Goal: Book appointment/travel/reservation

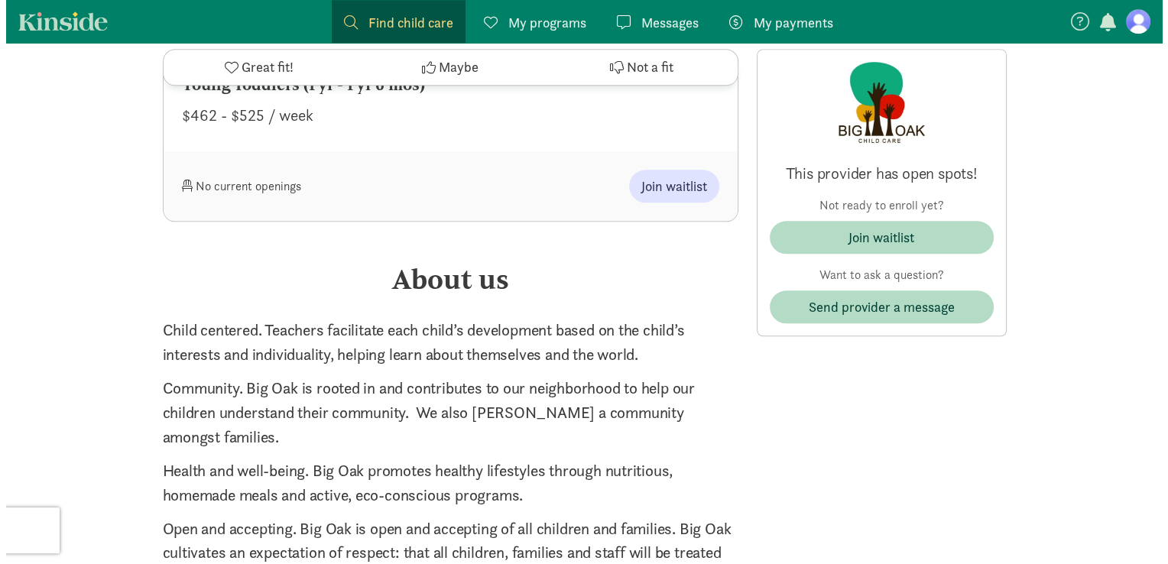
scroll to position [1590, 0]
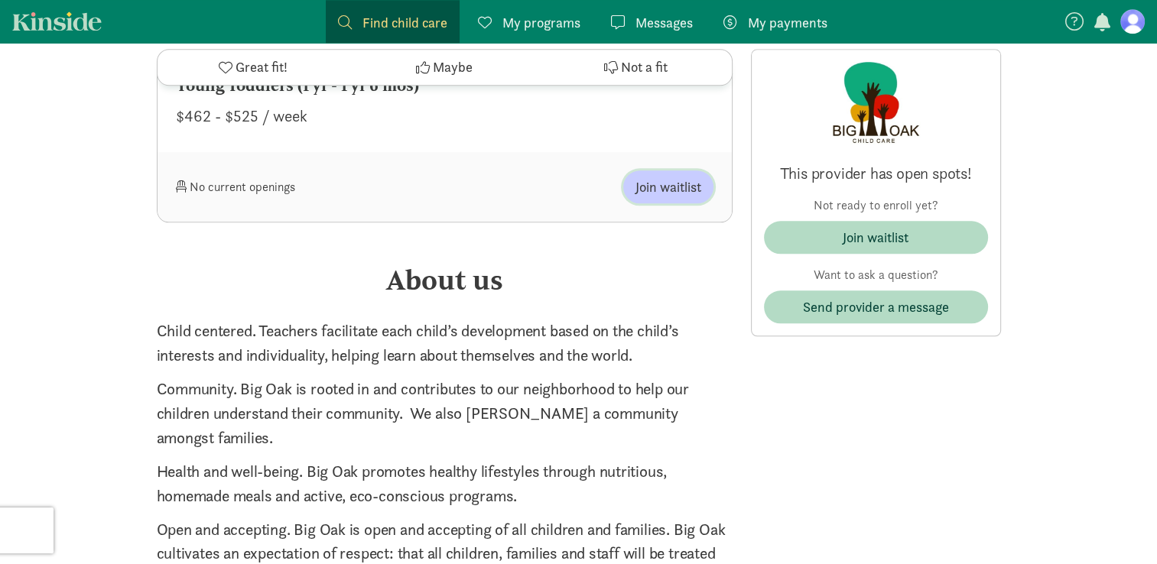
click at [666, 183] on span "Join waitlist" at bounding box center [668, 187] width 66 height 21
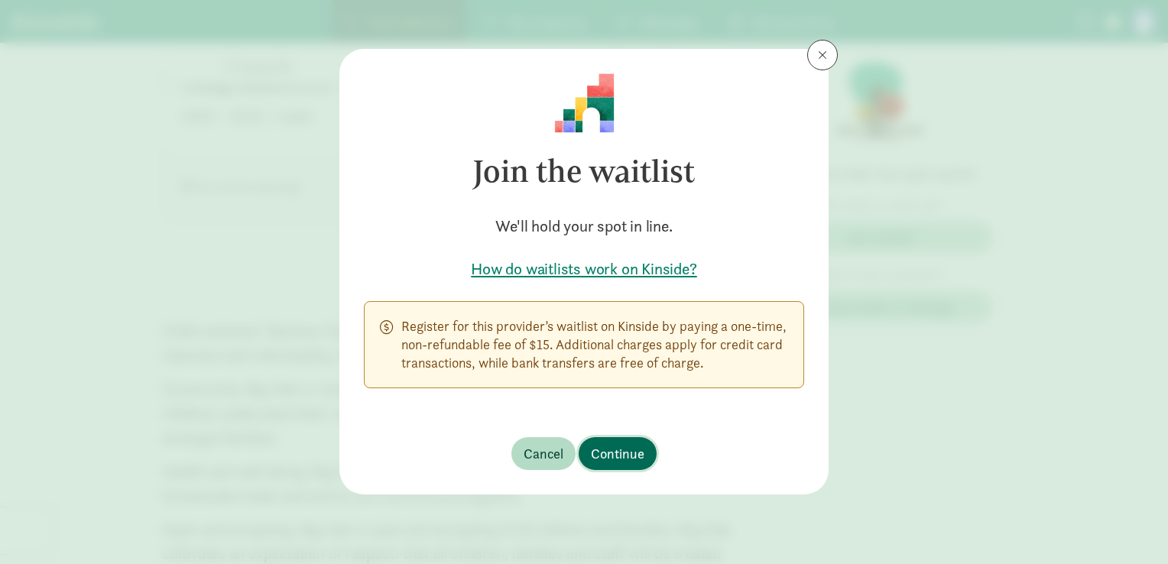
click at [605, 450] on span "Continue" at bounding box center [618, 453] width 54 height 21
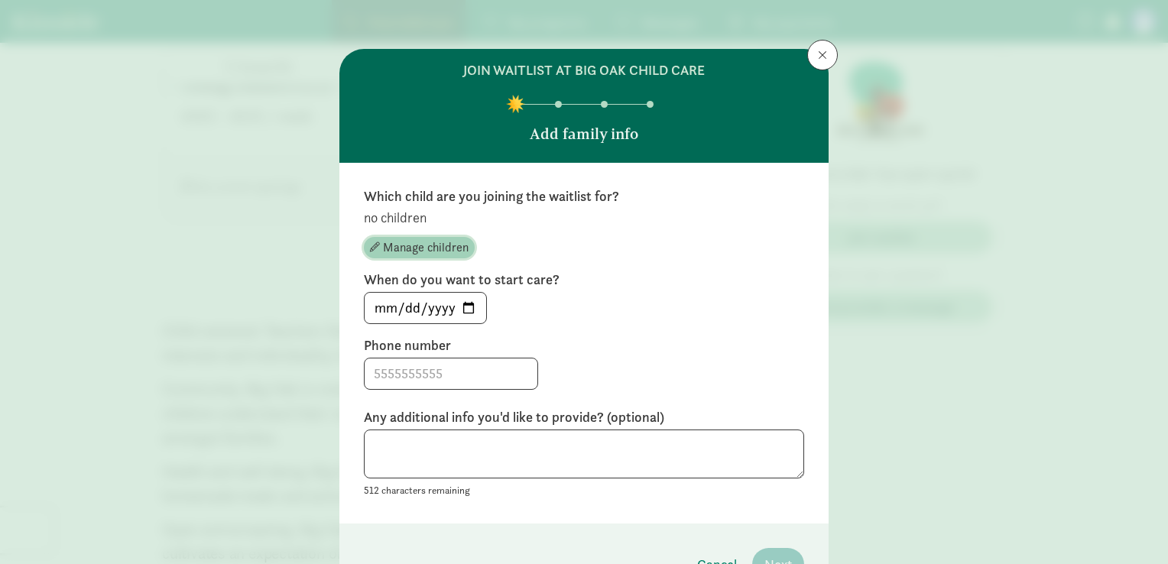
click at [428, 251] on span "Manage children" at bounding box center [426, 248] width 86 height 18
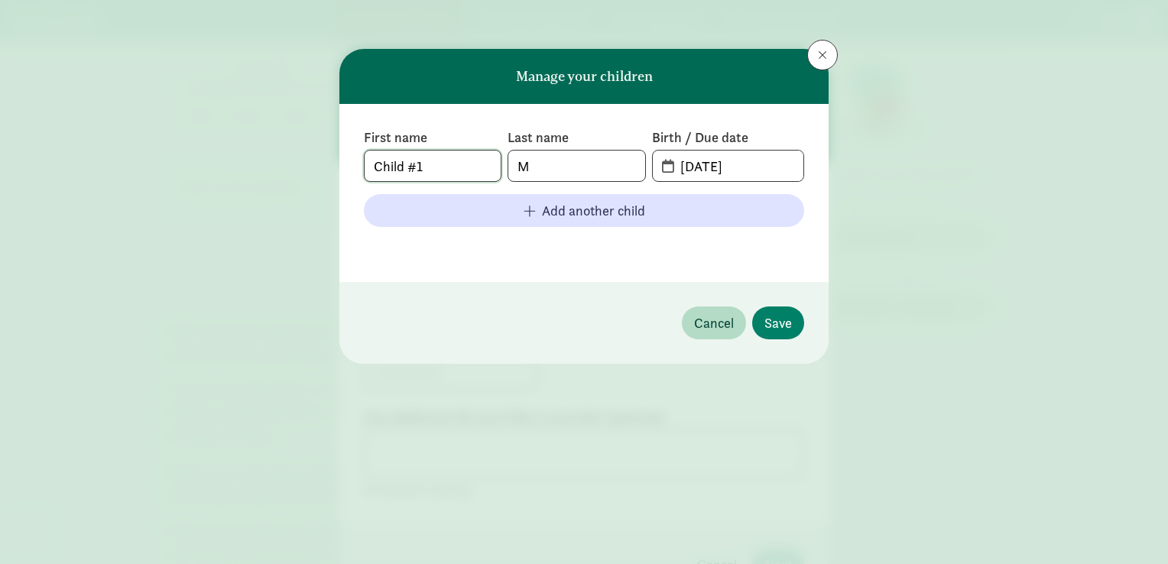
click at [447, 170] on input "Child #1" at bounding box center [433, 166] width 136 height 31
type input "C"
type input "Baby"
click at [544, 168] on input "M" at bounding box center [576, 166] width 136 height 31
type input "[PERSON_NAME]"
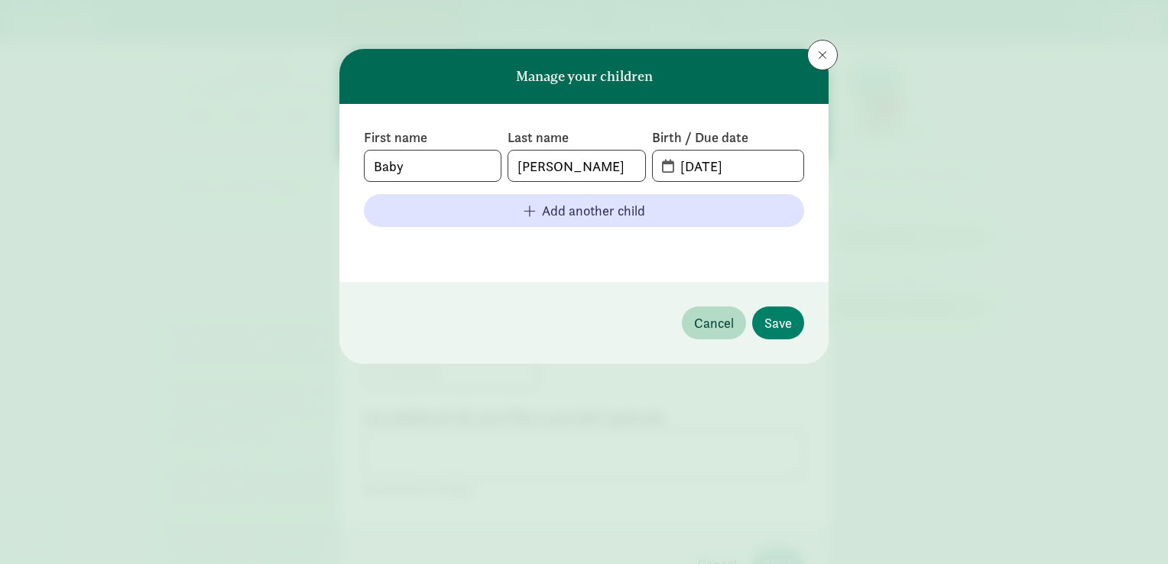
click at [662, 170] on span "[DATE]" at bounding box center [728, 166] width 151 height 31
click at [700, 165] on input "[DATE]" at bounding box center [737, 166] width 132 height 31
drag, startPoint x: 757, startPoint y: 165, endPoint x: 654, endPoint y: 157, distance: 102.7
click at [654, 157] on span "[DATE]" at bounding box center [728, 166] width 151 height 31
type input "[DATE]"
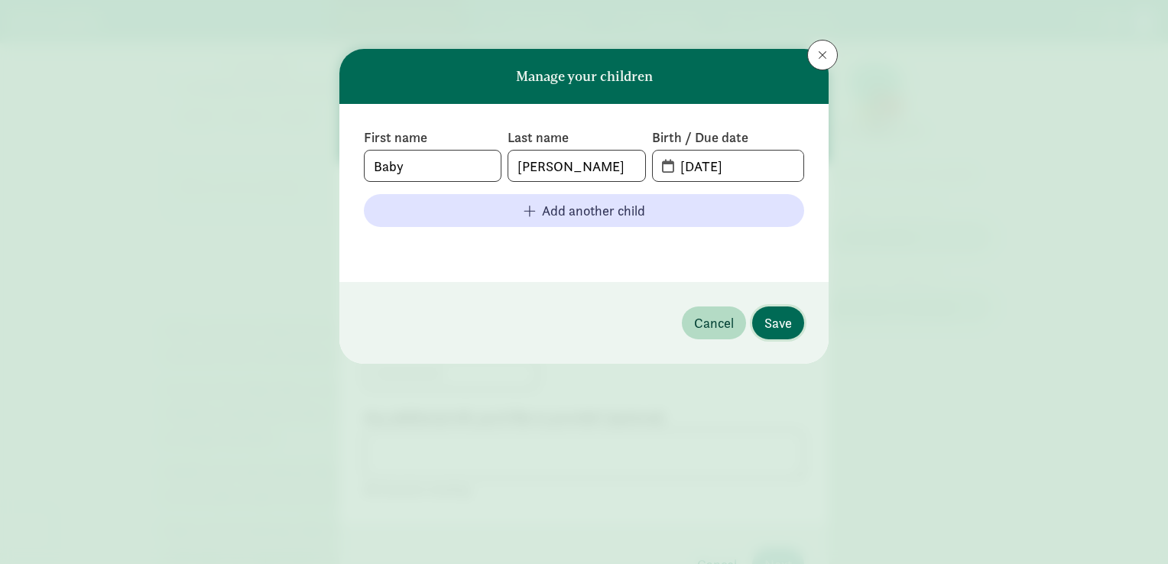
click at [777, 324] on span "Save" at bounding box center [779, 323] width 28 height 21
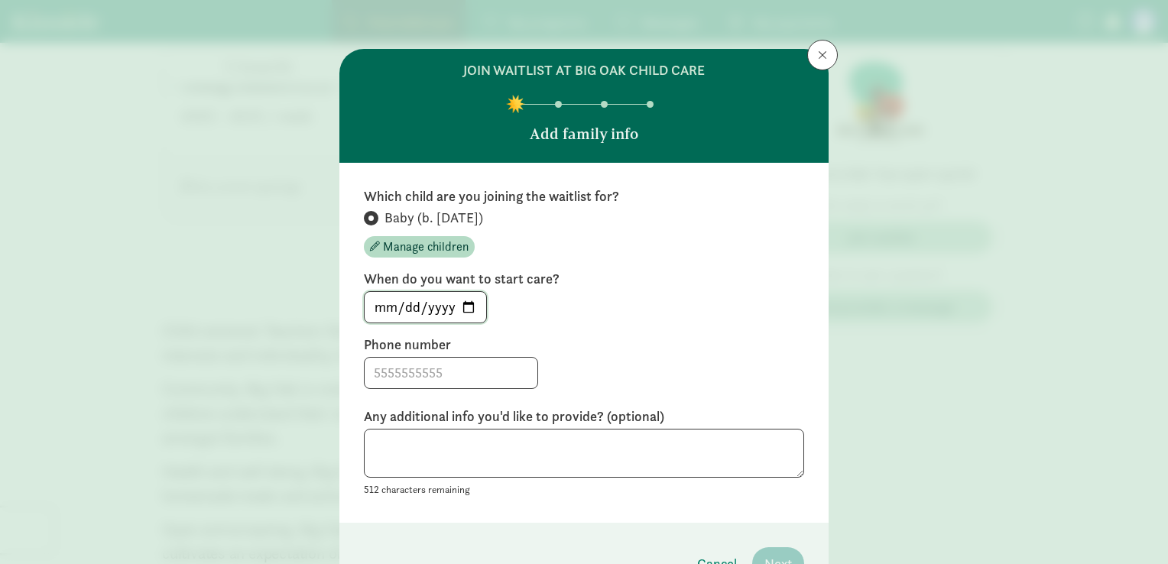
click at [462, 307] on input "[DATE]" at bounding box center [426, 307] width 122 height 31
type input "[DATE]"
click at [433, 375] on input at bounding box center [451, 373] width 173 height 31
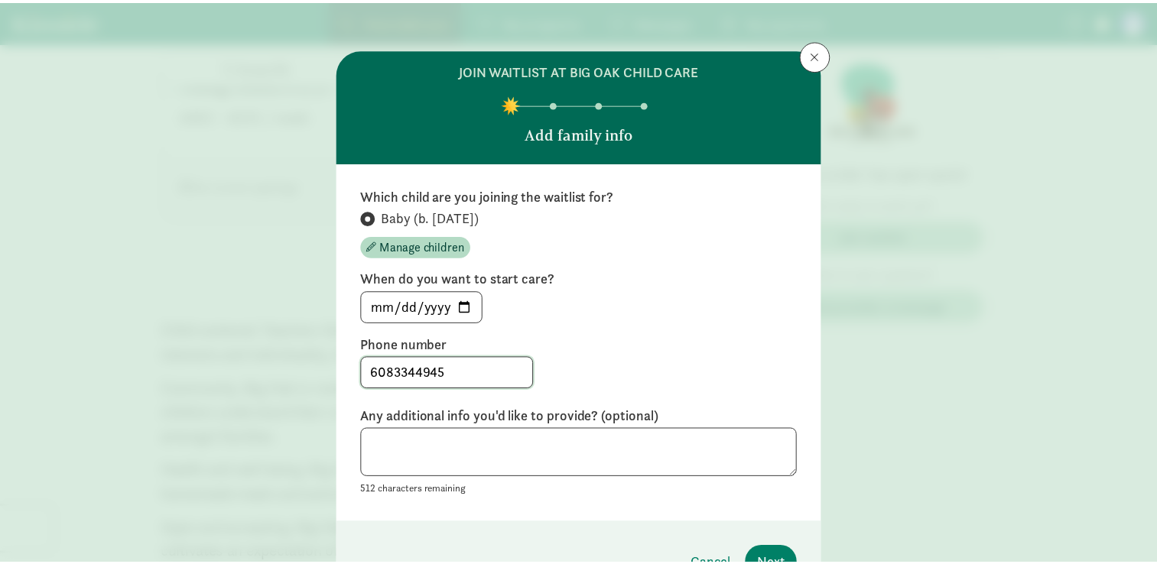
scroll to position [89, 0]
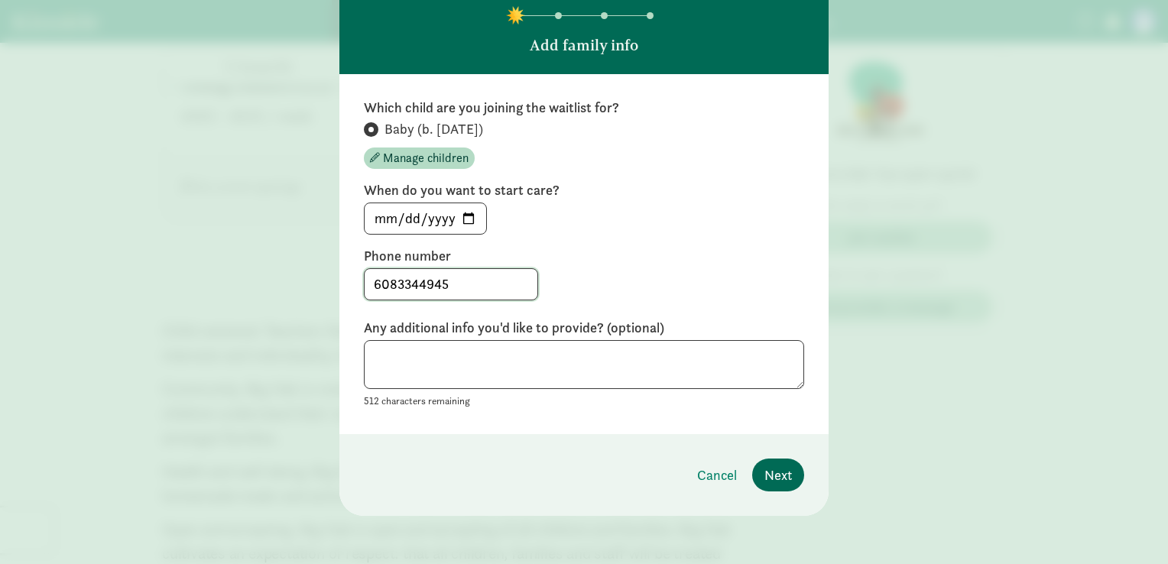
type input "6083344945"
click at [772, 472] on span "Next" at bounding box center [779, 475] width 28 height 21
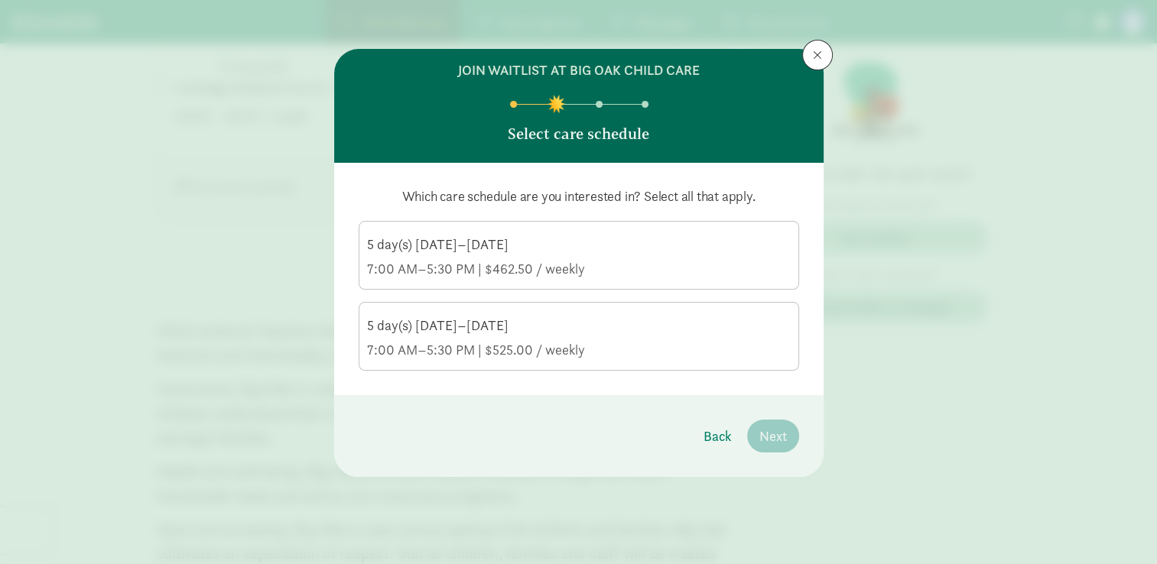
scroll to position [0, 0]
click at [611, 253] on div "5 day(s) [DATE]–[DATE]" at bounding box center [579, 244] width 424 height 18
click at [0, 0] on input "5 day(s) [DATE]–[DATE] 7:00 AM–5:30 PM | $462.50 / weekly" at bounding box center [0, 0] width 0 height 0
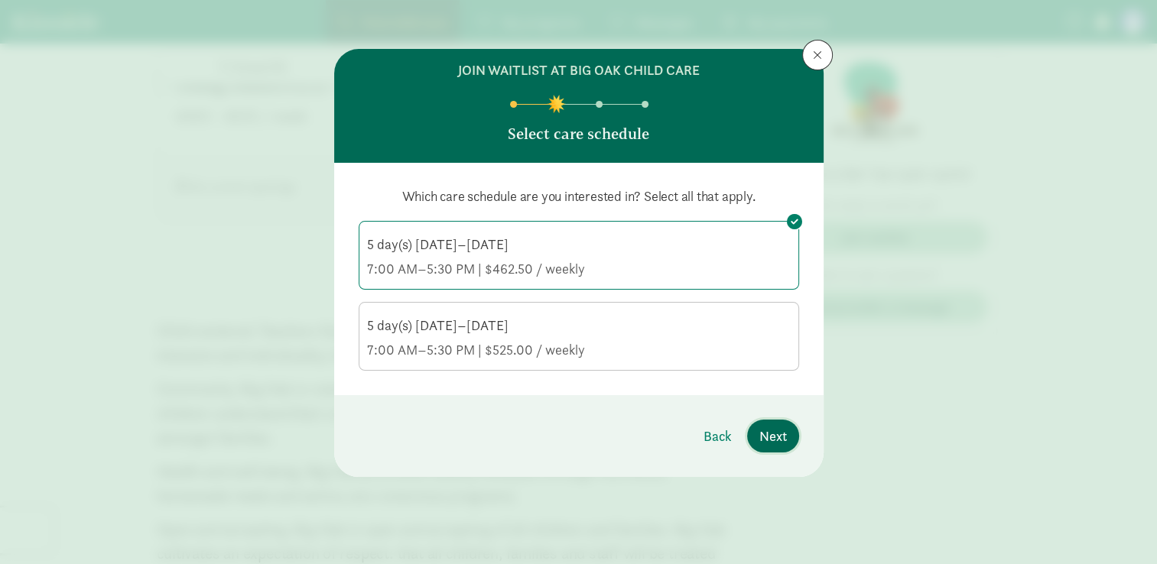
click at [783, 440] on span "Next" at bounding box center [773, 436] width 28 height 21
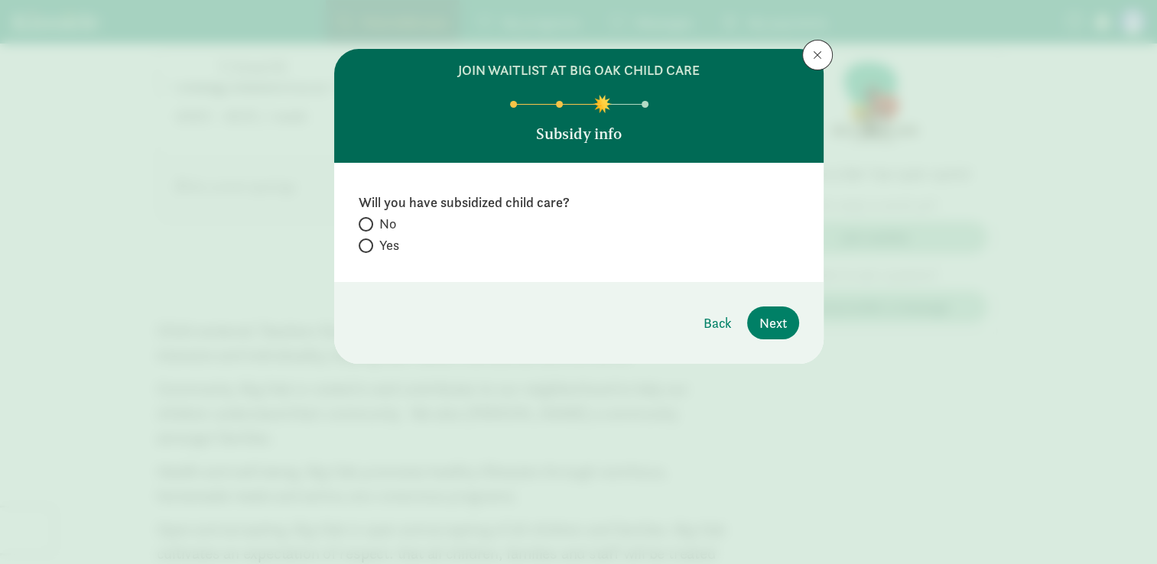
click at [386, 222] on span "No" at bounding box center [387, 224] width 17 height 18
click at [369, 222] on input "No" at bounding box center [364, 224] width 10 height 10
radio input "true"
click at [779, 313] on span "Next" at bounding box center [773, 323] width 28 height 21
